Goal: Transaction & Acquisition: Purchase product/service

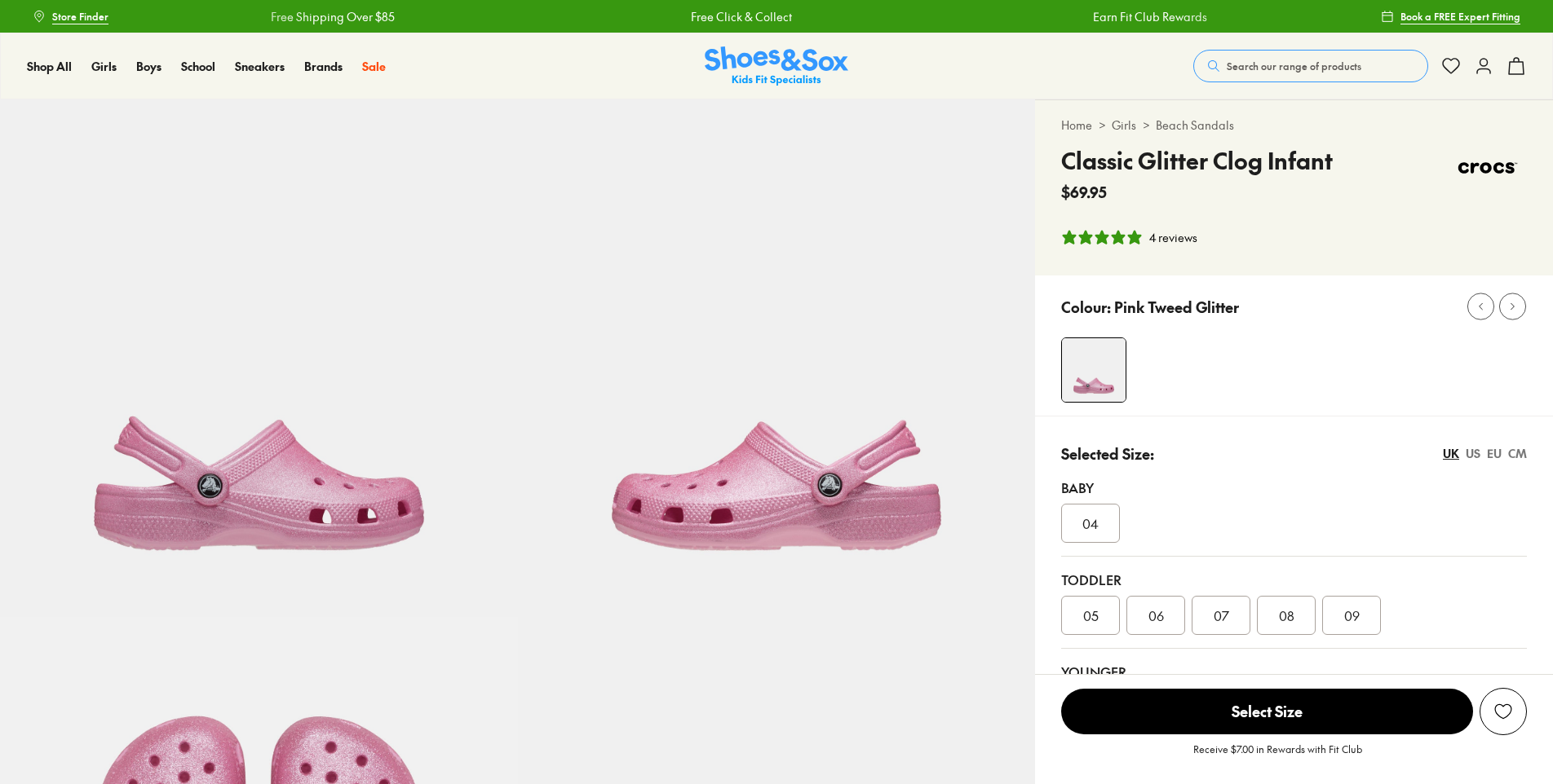
select select "*"
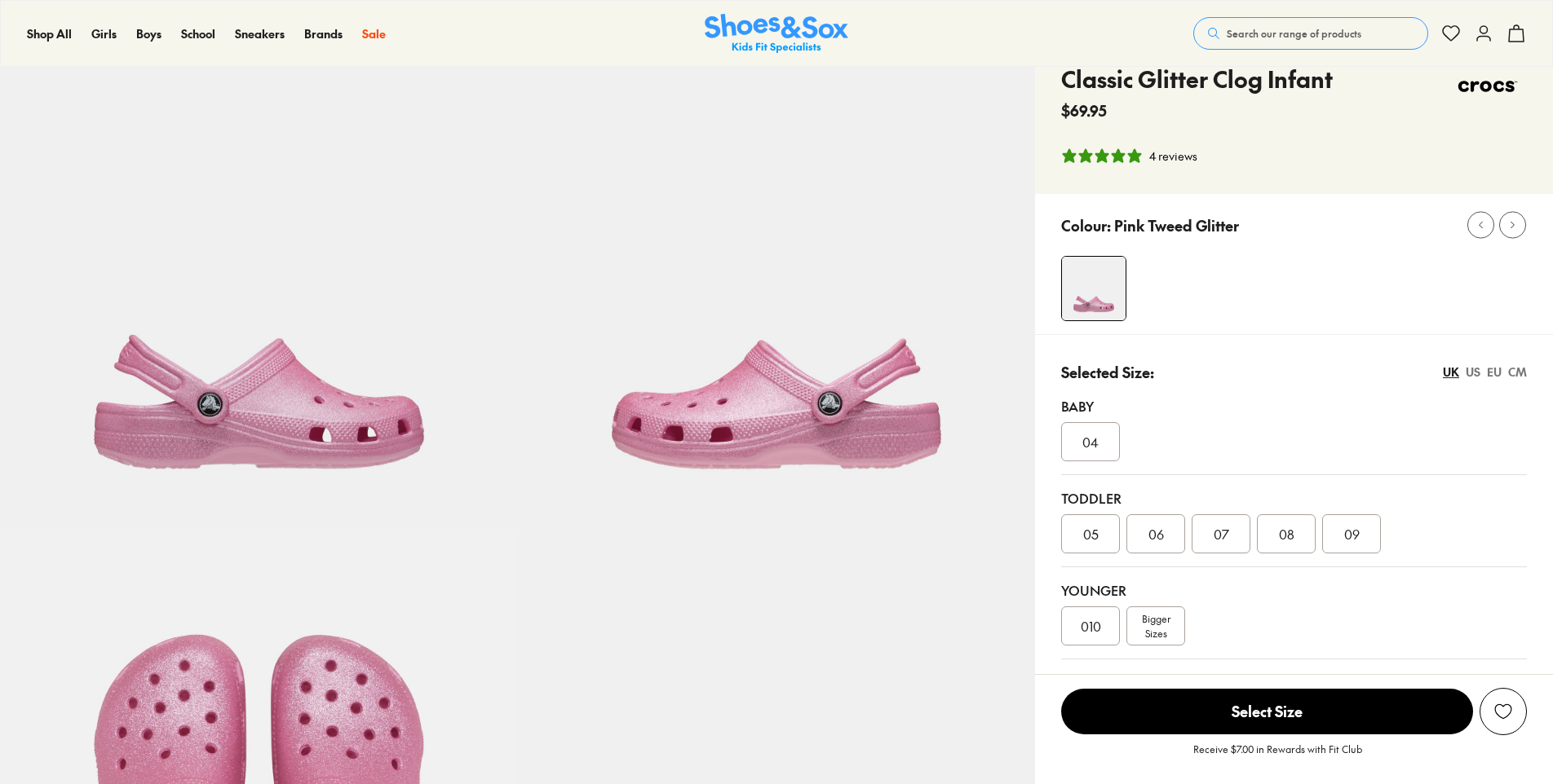
click at [1163, 649] on div "Younger 010 Bigger Sizes" at bounding box center [1293, 613] width 466 height 92
click at [1172, 627] on div "Bigger Sizes" at bounding box center [1155, 625] width 59 height 39
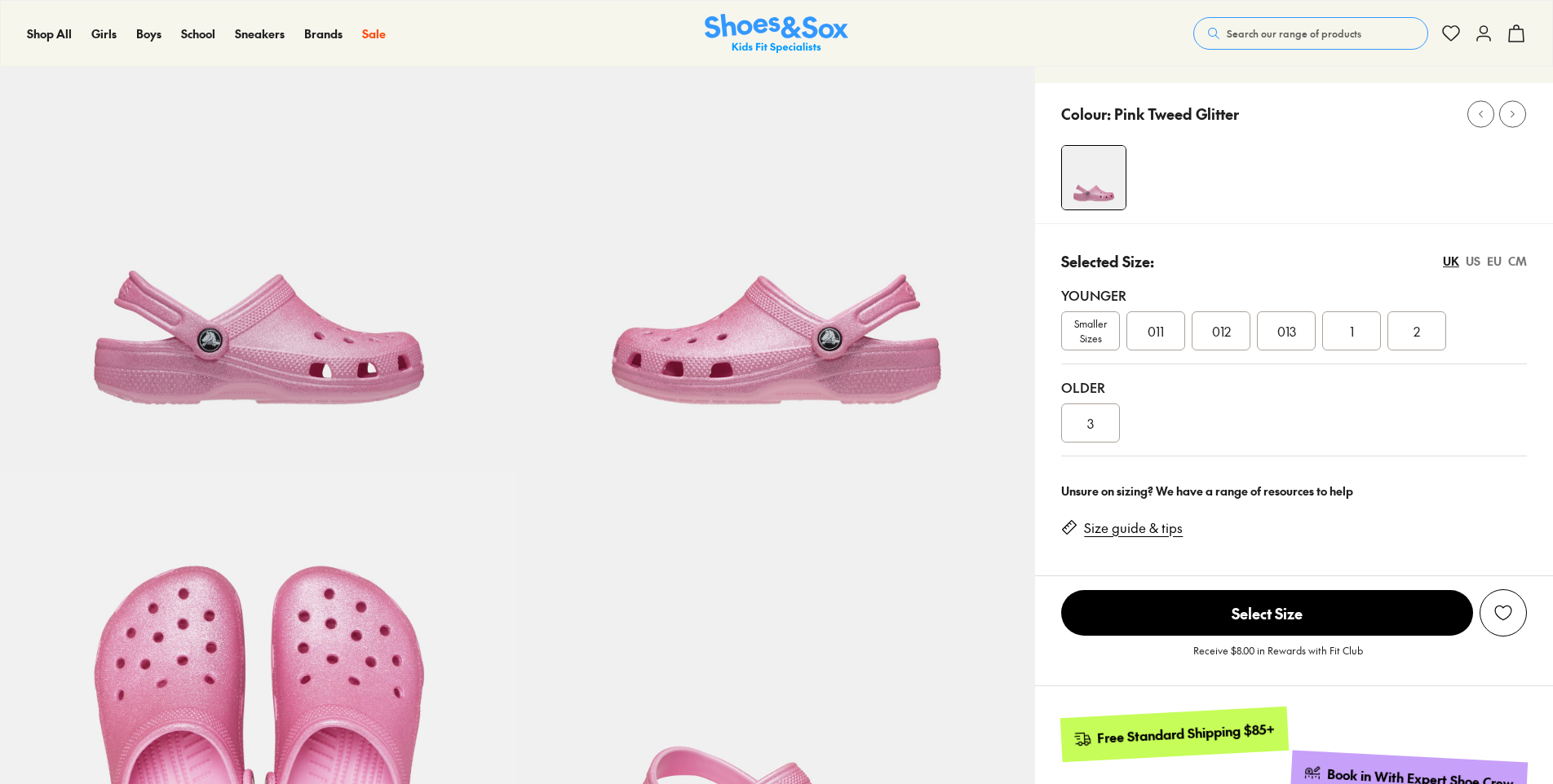
scroll to position [163, 0]
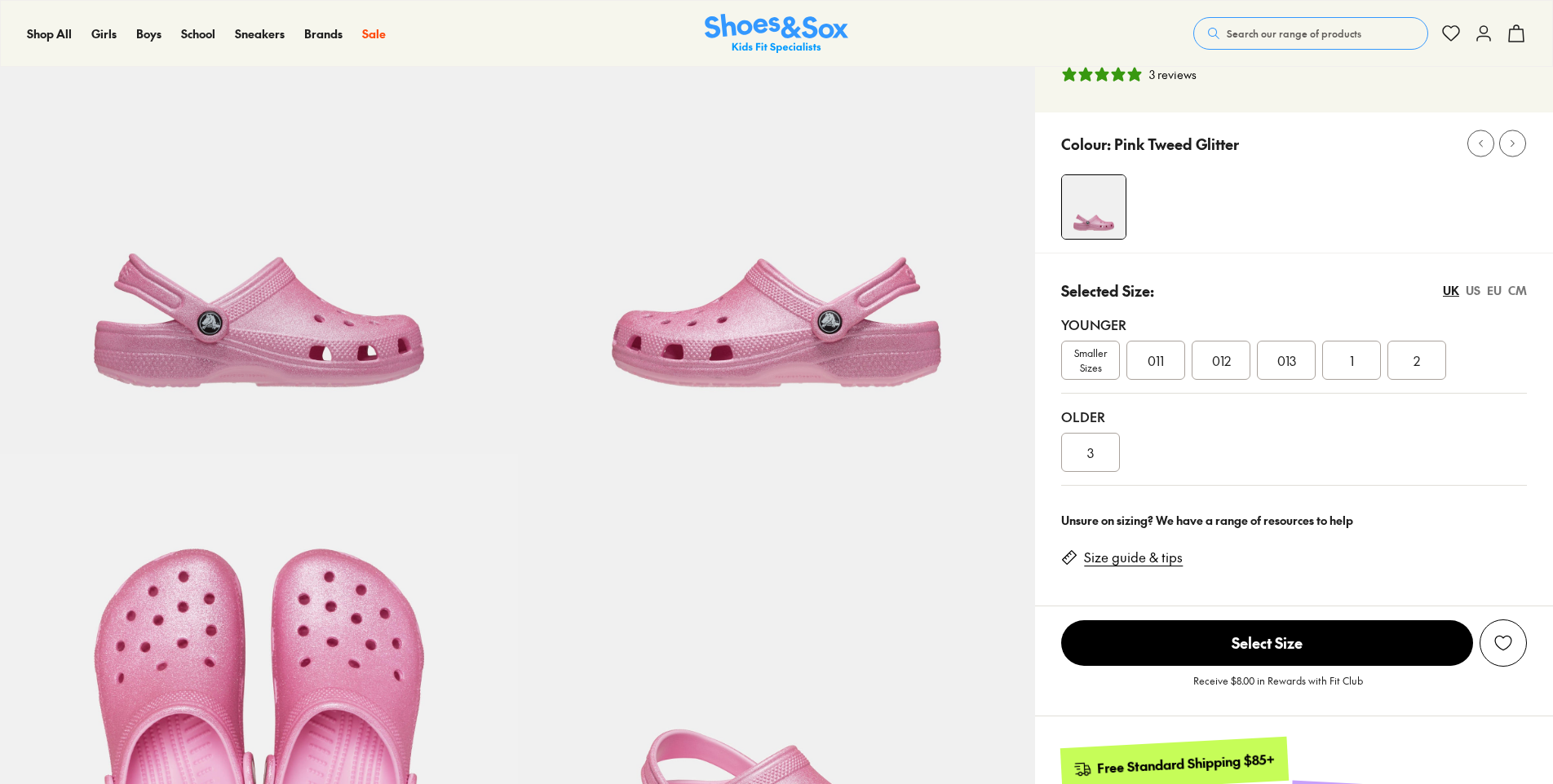
select select "*"
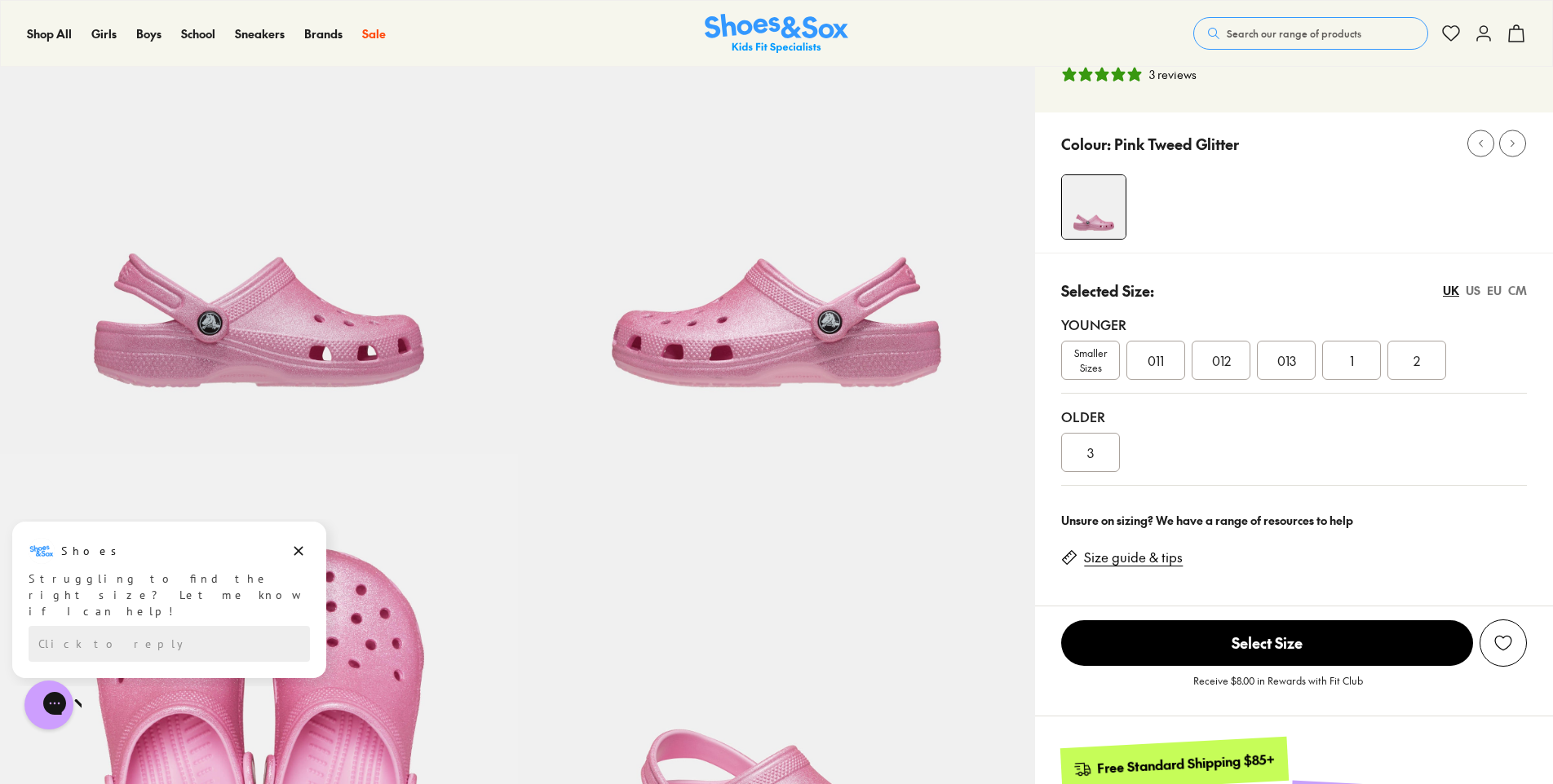
click at [1223, 363] on span "012" at bounding box center [1220, 360] width 19 height 20
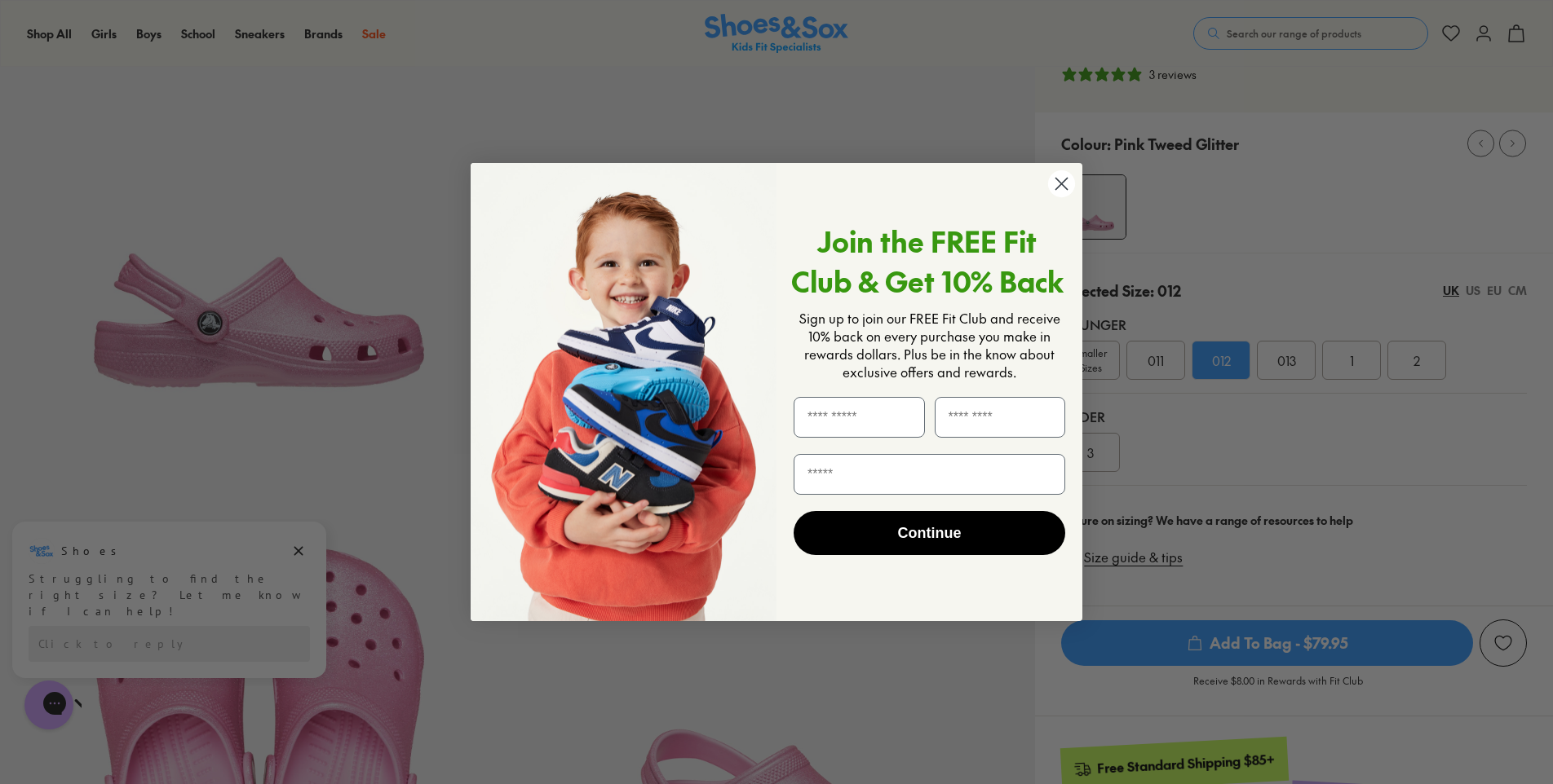
click at [1058, 185] on circle "Close dialog" at bounding box center [1060, 184] width 27 height 27
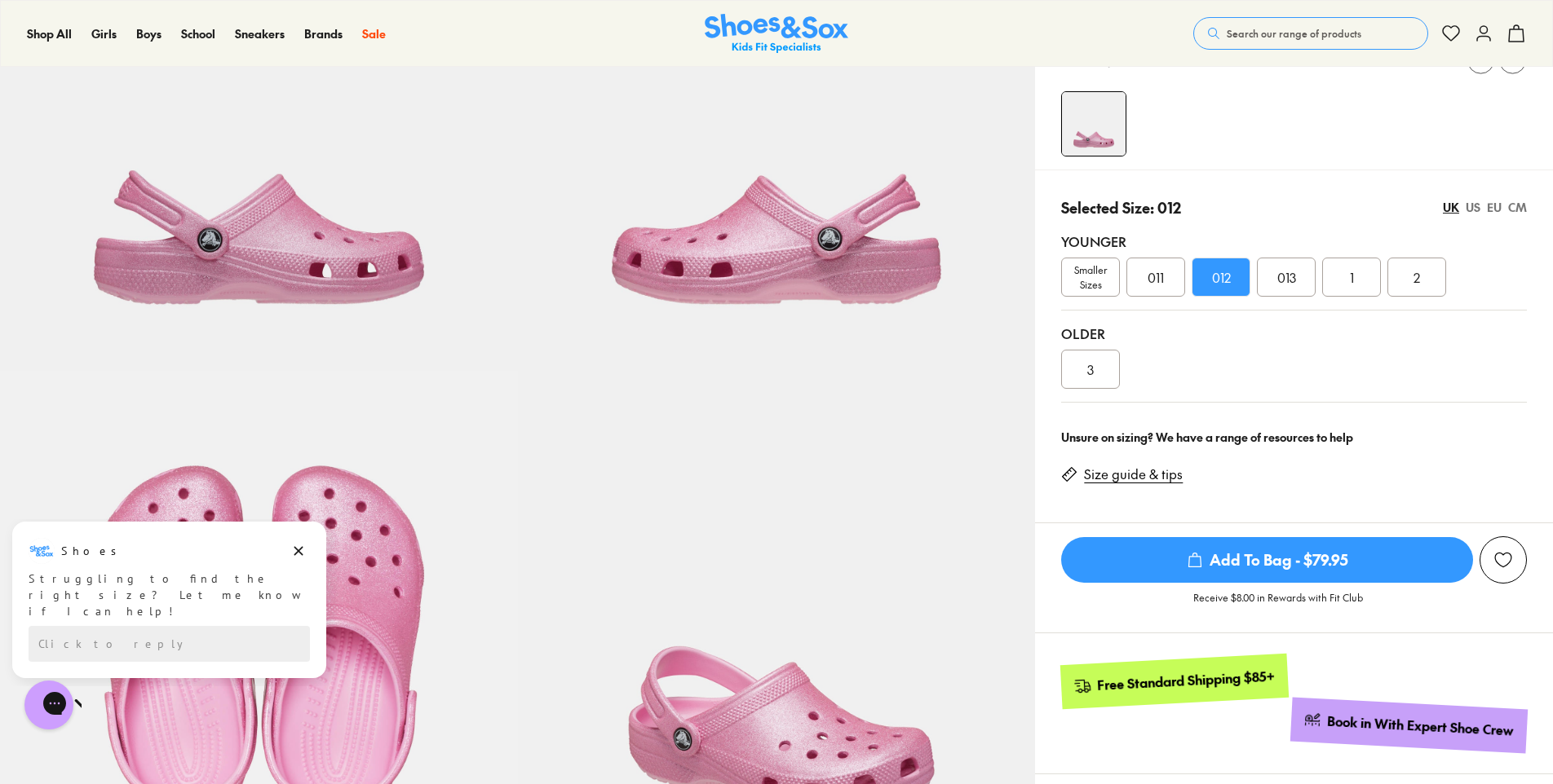
scroll to position [489, 0]
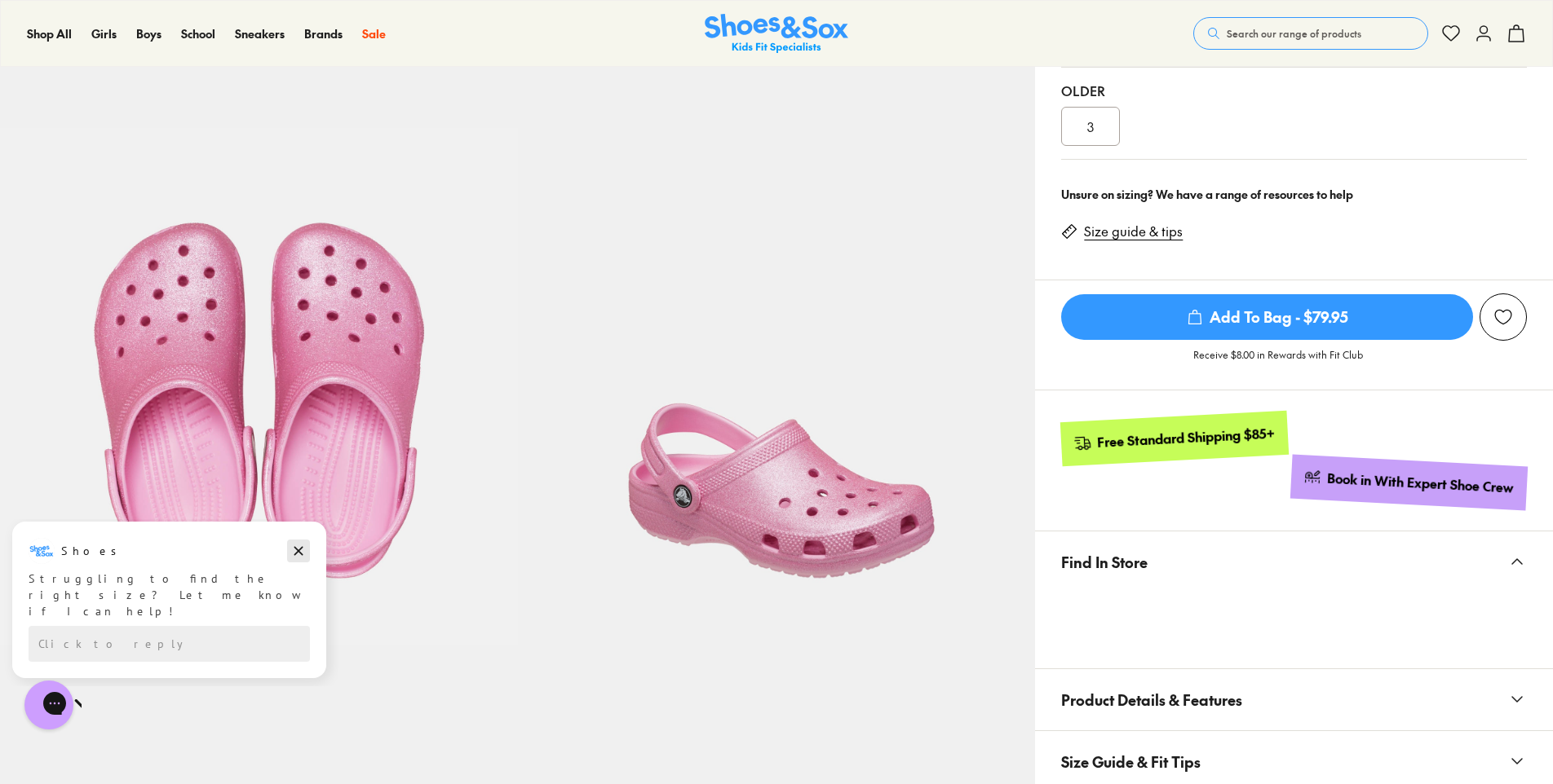
click at [295, 550] on icon "Dismiss campaign" at bounding box center [298, 551] width 16 height 20
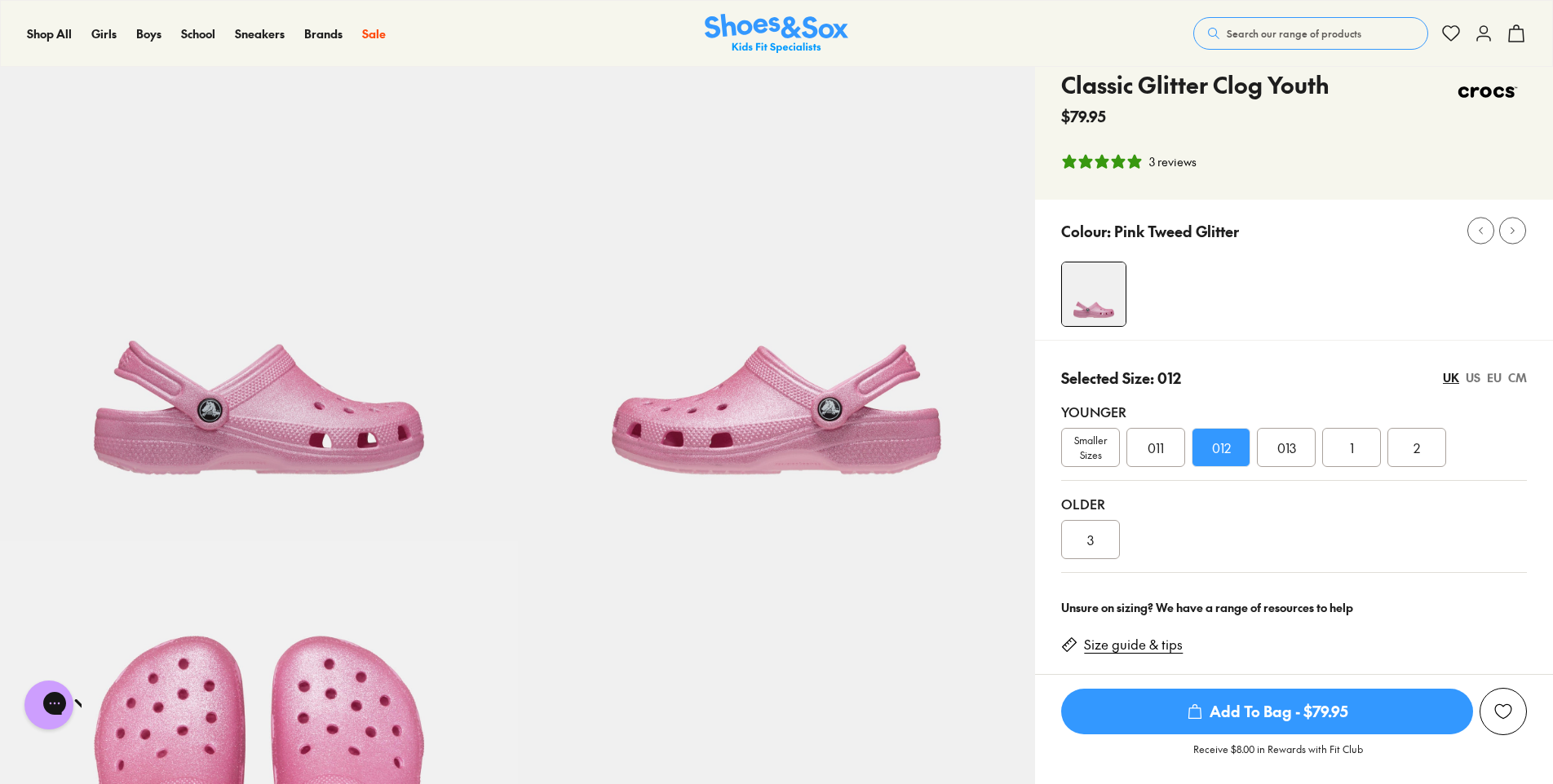
scroll to position [0, 0]
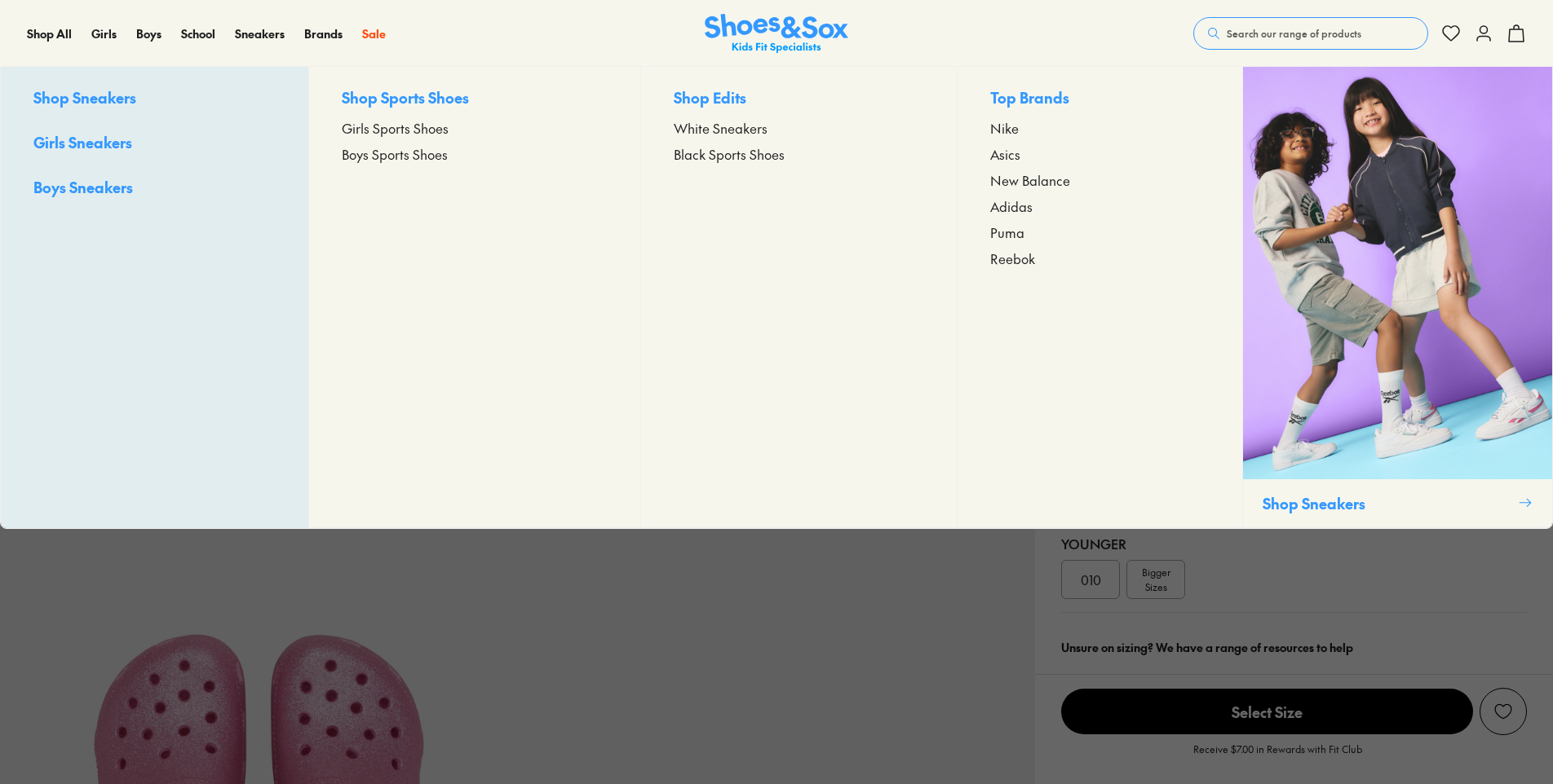
select select "*"
